Goal: Learn about a topic: Learn about a topic

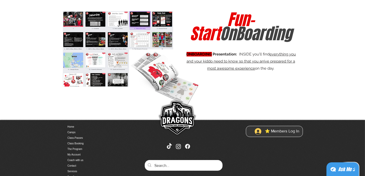
scroll to position [253, 0]
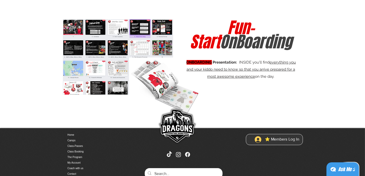
click at [72, 28] on img "main content" at bounding box center [118, 57] width 110 height 76
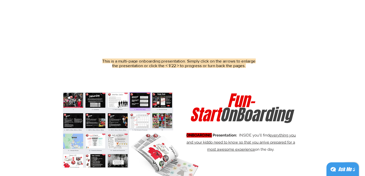
scroll to position [189, 0]
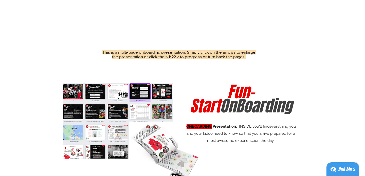
click at [86, 94] on img "main content" at bounding box center [118, 121] width 110 height 76
click at [104, 94] on img "main content" at bounding box center [118, 121] width 110 height 76
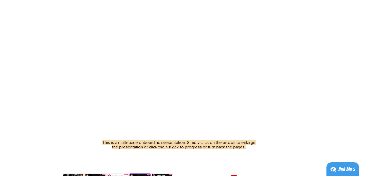
scroll to position [98, 0]
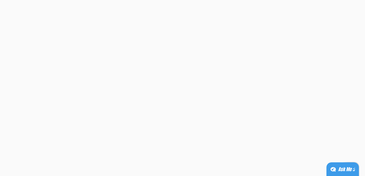
scroll to position [28, 0]
